Goal: Transaction & Acquisition: Purchase product/service

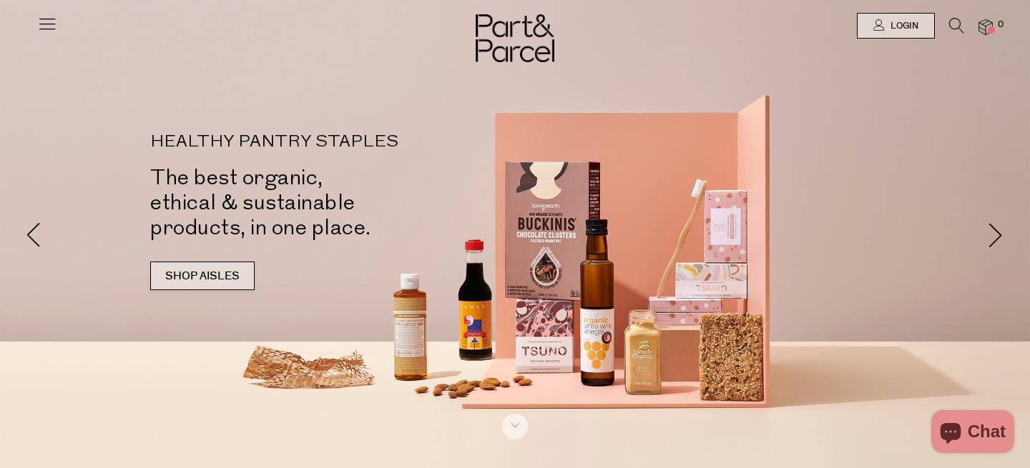
click at [217, 268] on link "SHOP AISLES" at bounding box center [202, 276] width 104 height 29
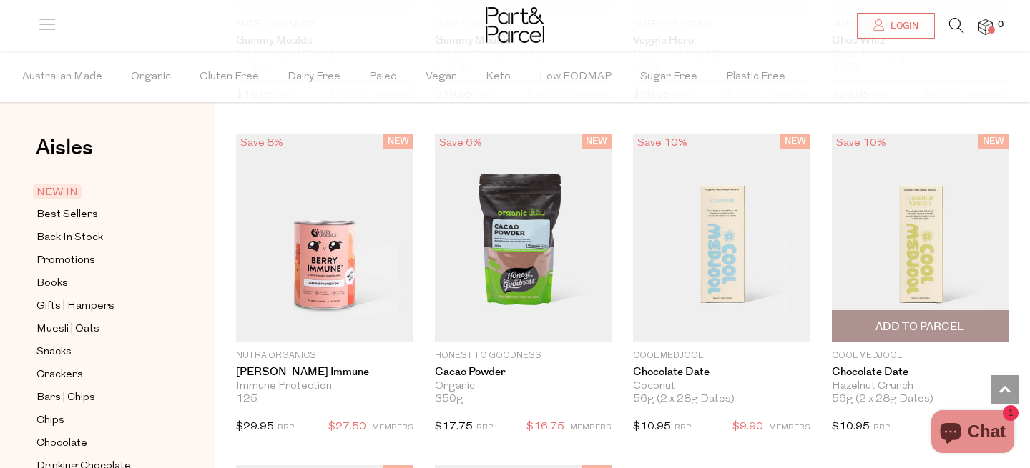
scroll to position [1766, 0]
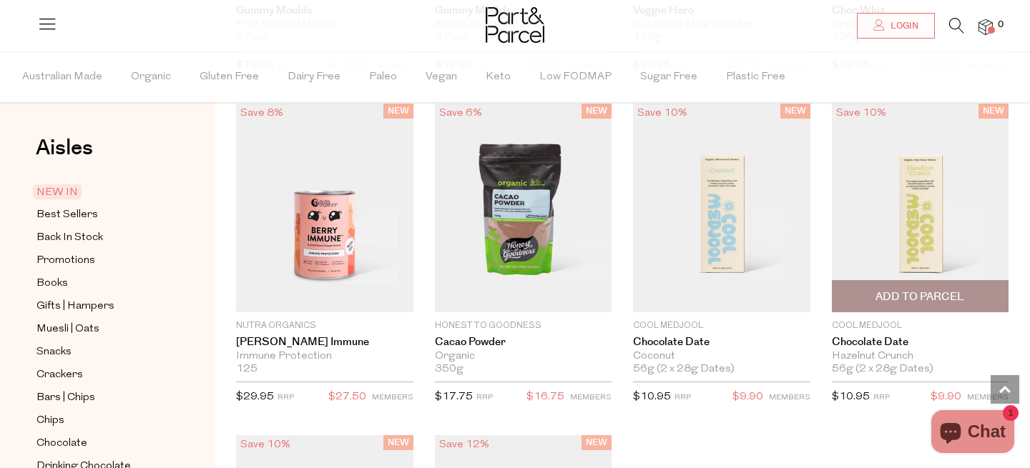
click at [906, 290] on span "Add To Parcel" at bounding box center [919, 297] width 89 height 15
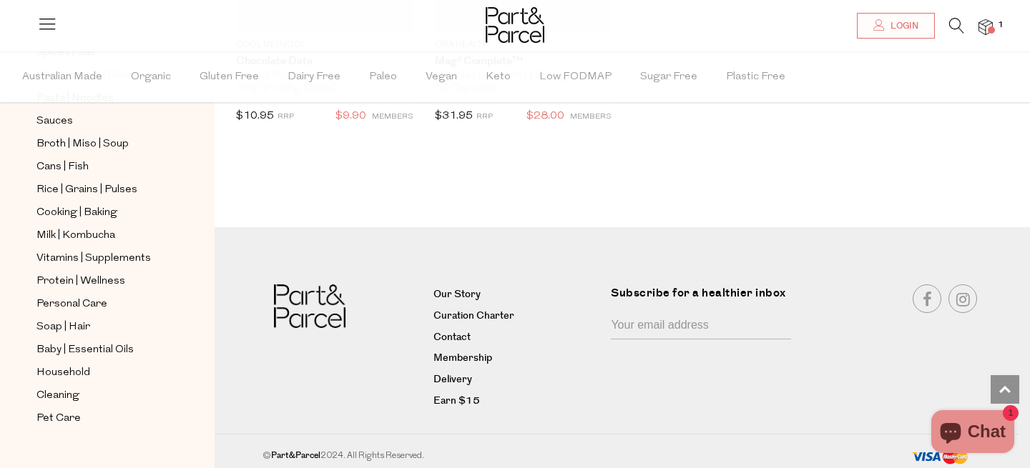
scroll to position [550, 0]
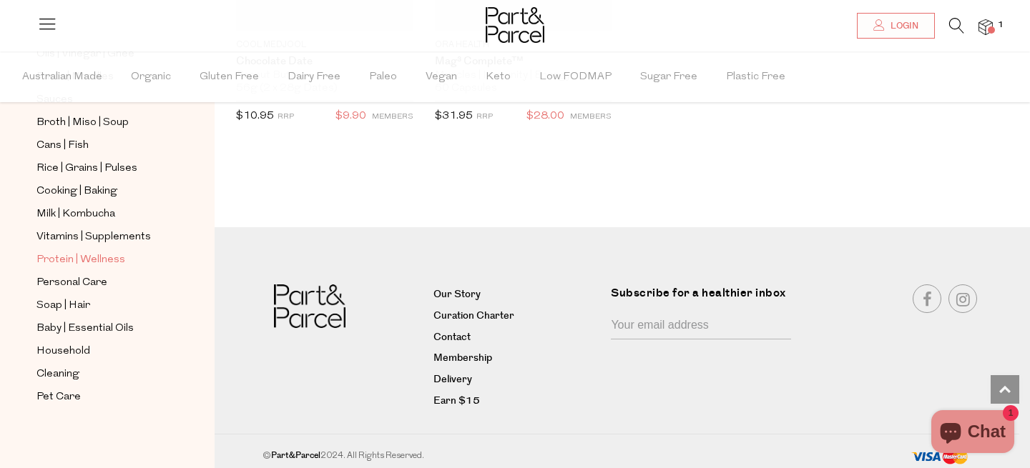
click at [74, 258] on span "Protein | Wellness" at bounding box center [80, 260] width 89 height 17
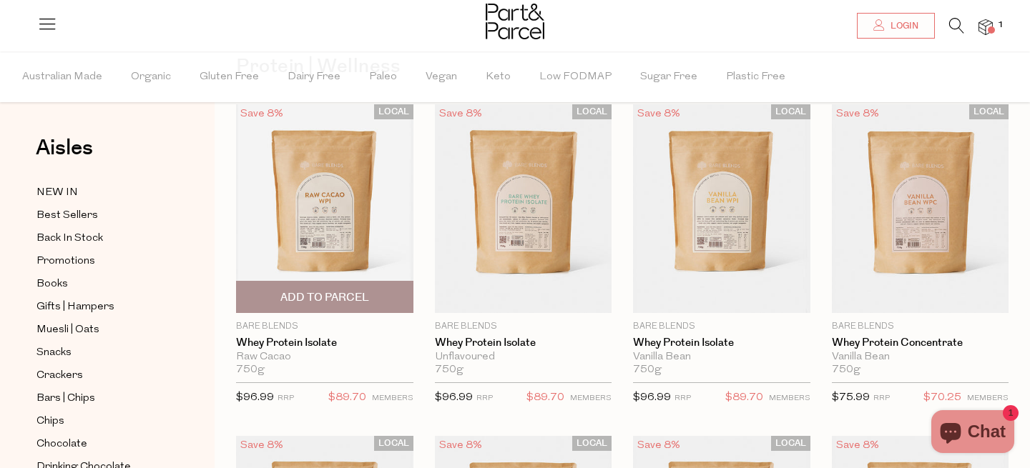
scroll to position [115, 0]
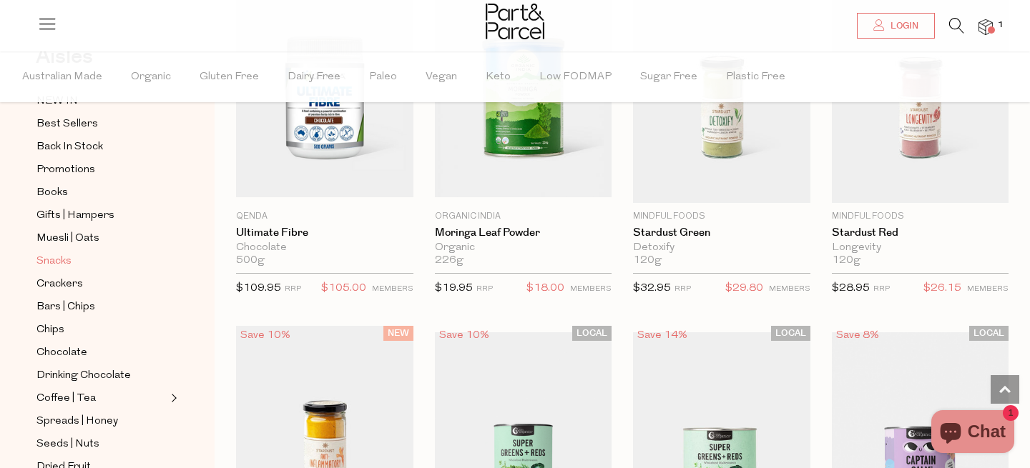
scroll to position [109, 0]
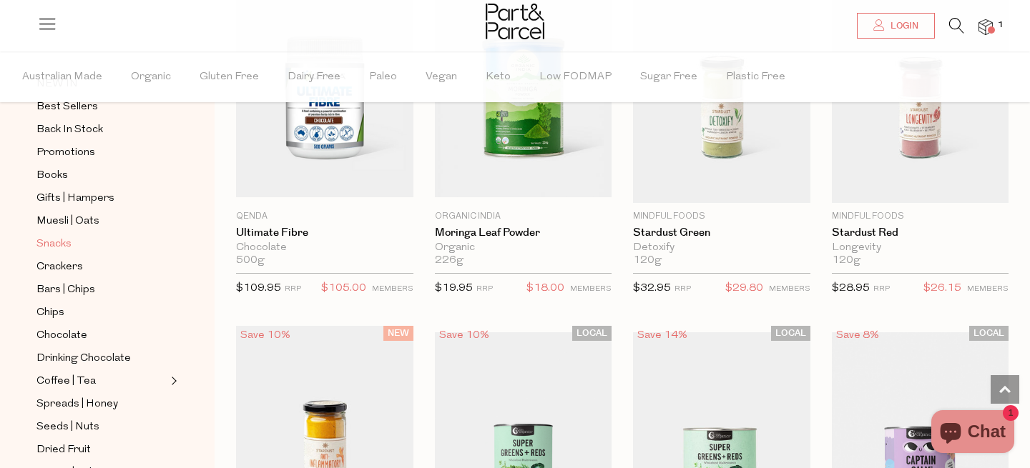
click at [60, 244] on span "Snacks" at bounding box center [53, 244] width 35 height 17
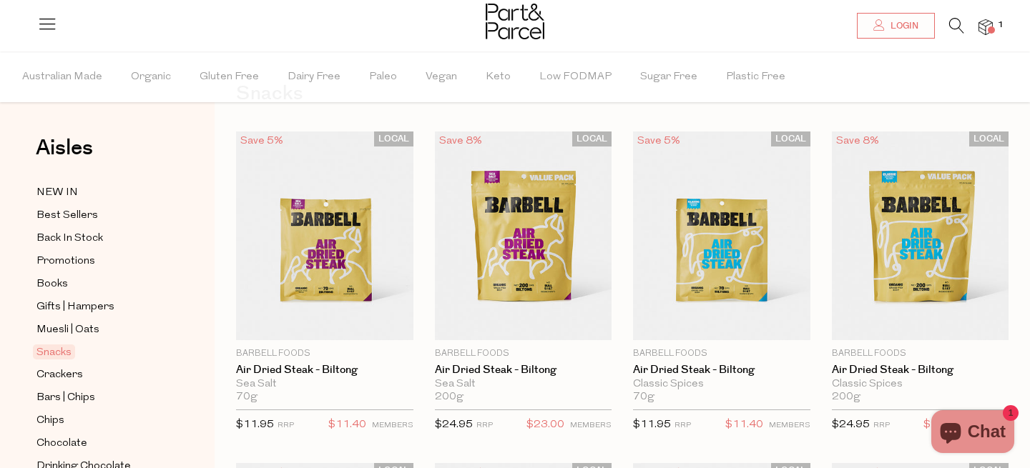
scroll to position [80, 0]
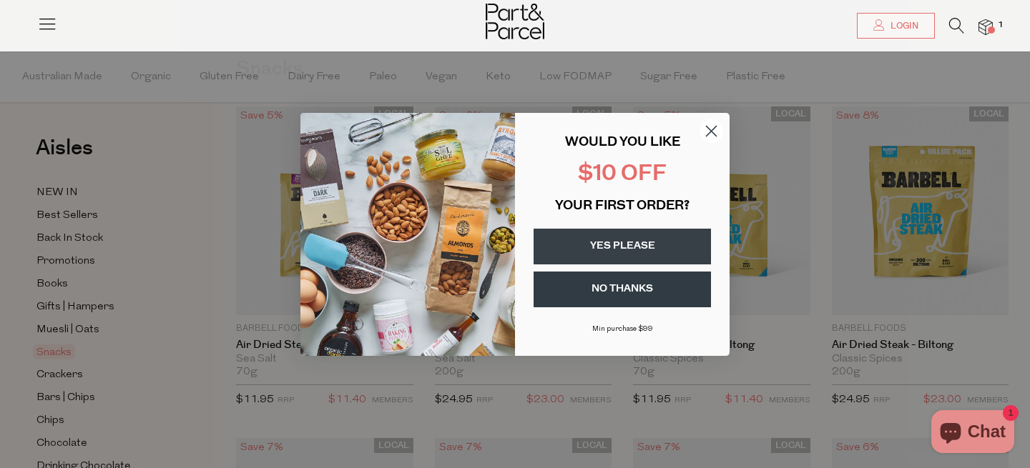
click at [714, 126] on circle "Close dialog" at bounding box center [711, 131] width 24 height 24
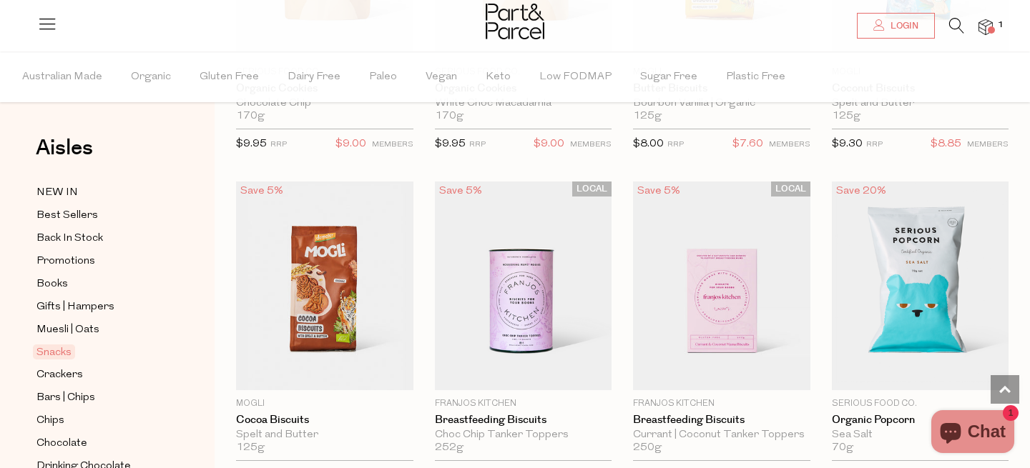
scroll to position [3101, 0]
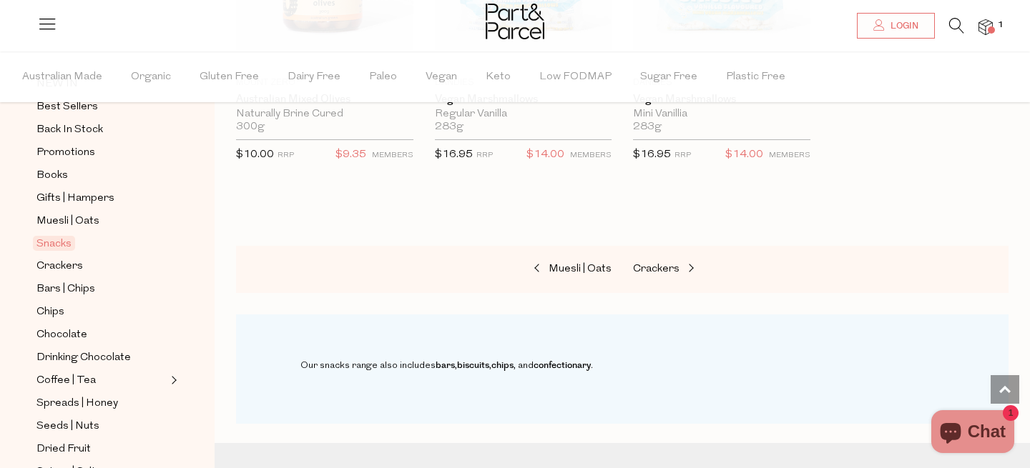
scroll to position [114, 0]
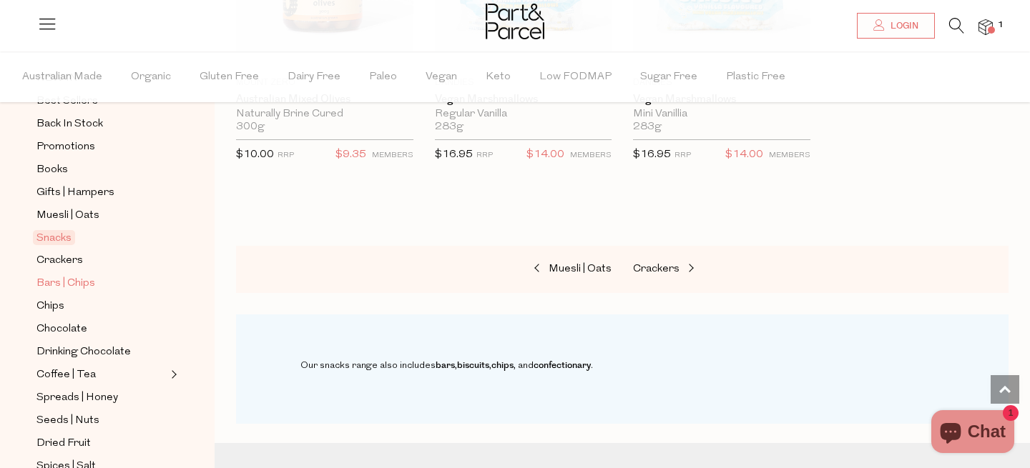
click at [74, 282] on span "Bars | Chips" at bounding box center [65, 283] width 59 height 17
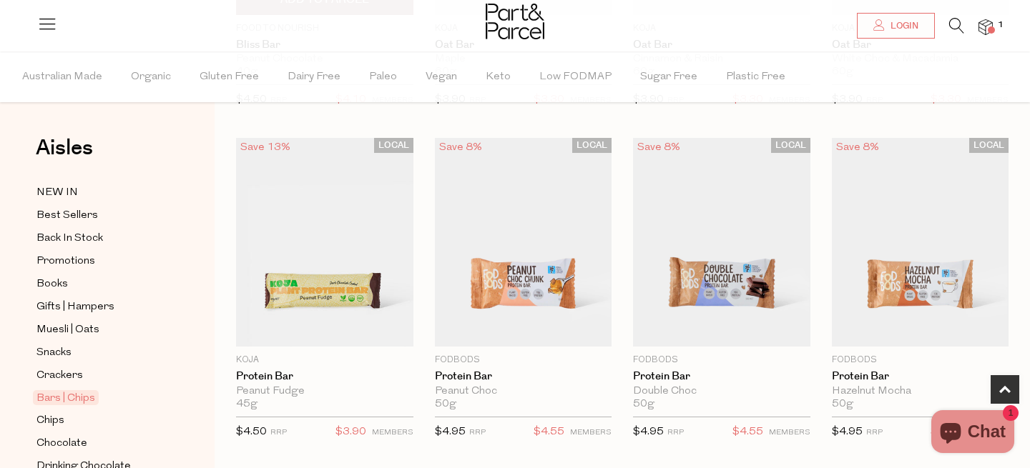
scroll to position [740, 0]
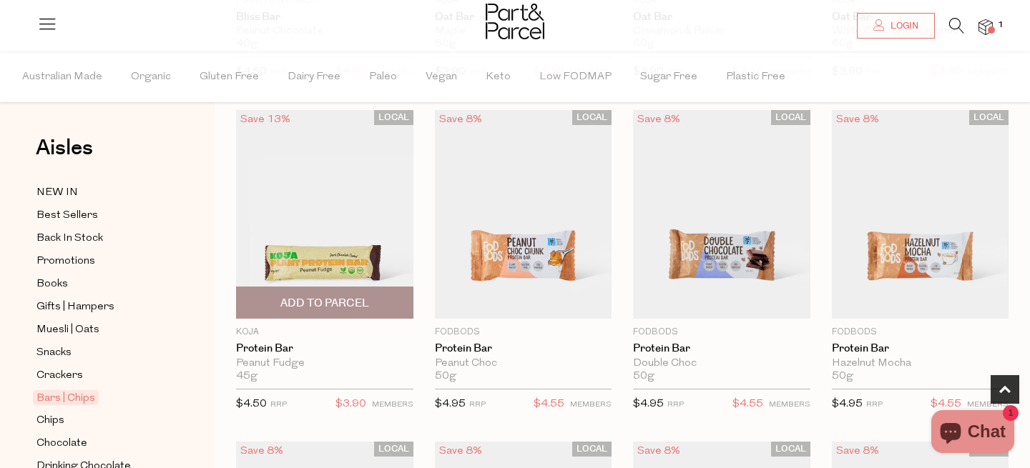
click at [318, 302] on span "Add To Parcel" at bounding box center [324, 303] width 89 height 15
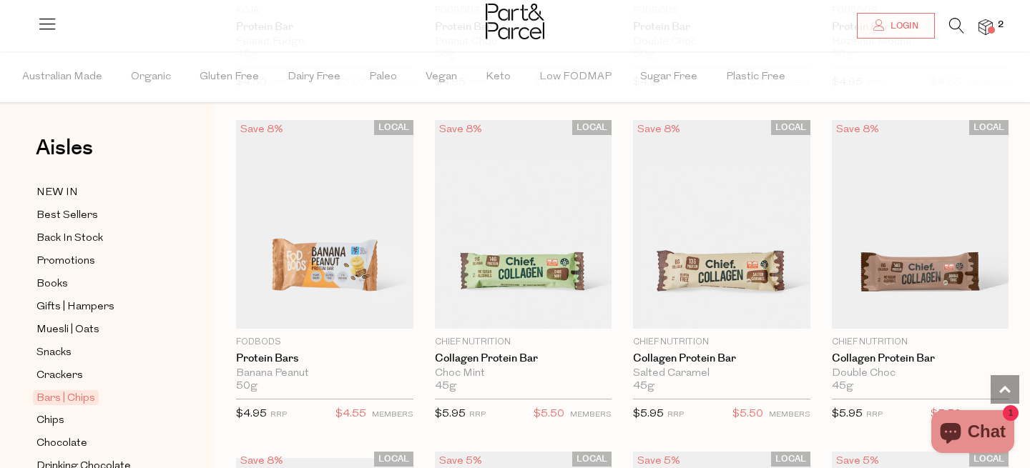
scroll to position [1067, 0]
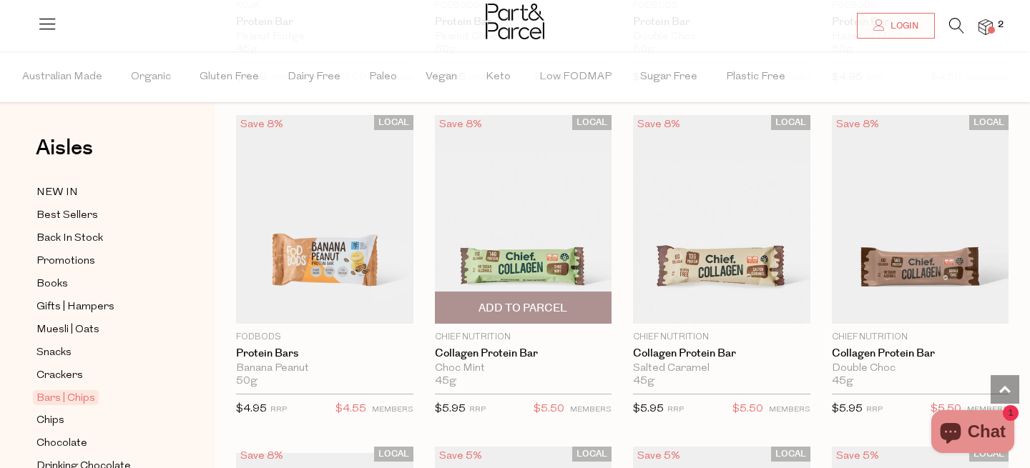
click at [515, 307] on span "Add To Parcel" at bounding box center [522, 308] width 89 height 15
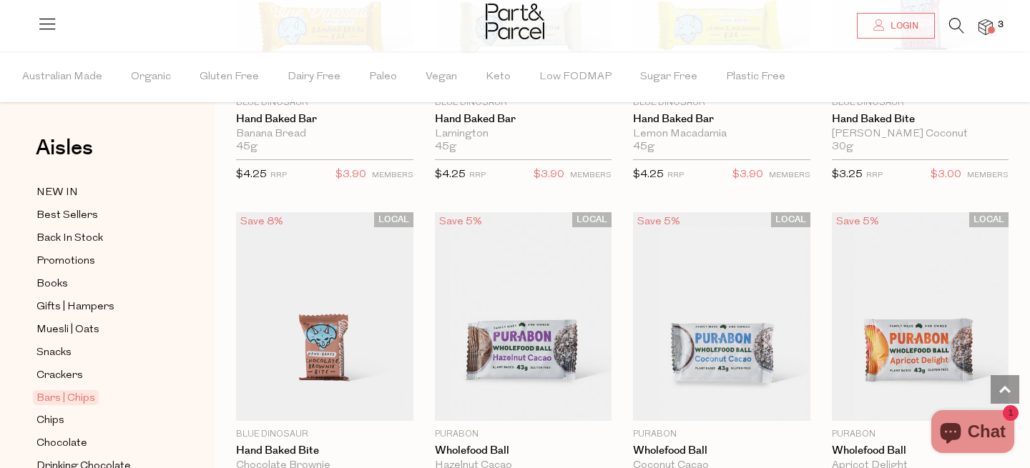
scroll to position [2987, 0]
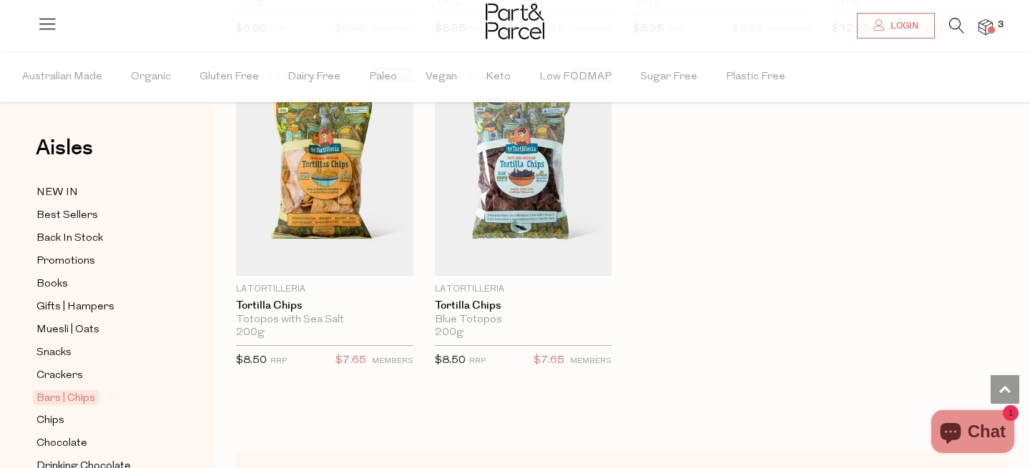
scroll to position [5881, 0]
